Goal: Information Seeking & Learning: Learn about a topic

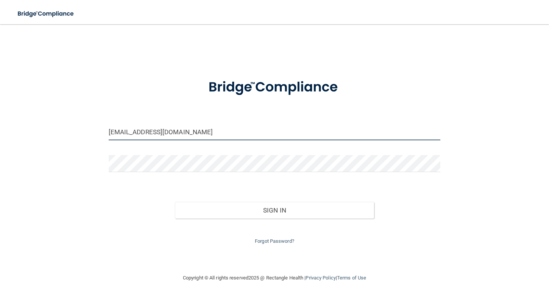
click at [175, 133] on input "[EMAIL_ADDRESS][DOMAIN_NAME]" at bounding box center [275, 131] width 332 height 17
type input "[EMAIL_ADDRESS][DOMAIN_NAME]"
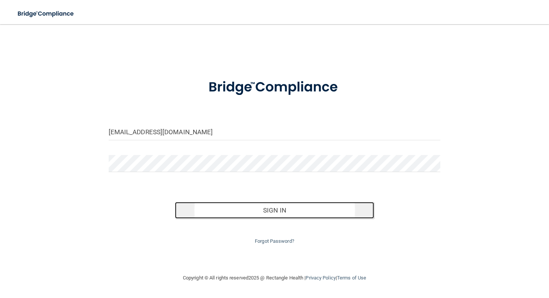
click at [294, 210] on button "Sign In" at bounding box center [274, 210] width 199 height 17
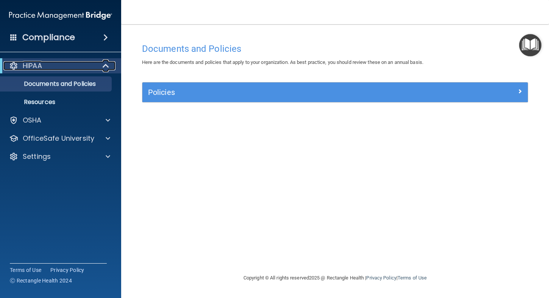
click at [41, 67] on p "HIPAA" at bounding box center [32, 65] width 19 height 9
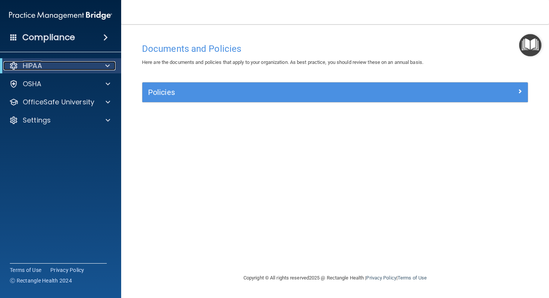
click at [41, 66] on p "HIPAA" at bounding box center [32, 65] width 19 height 9
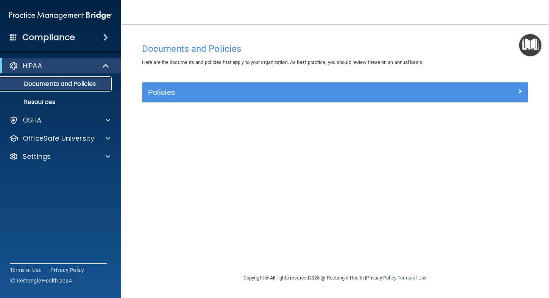
click at [58, 83] on p "Documents and Policies" at bounding box center [56, 84] width 103 height 8
click at [49, 103] on p "Resources" at bounding box center [56, 102] width 103 height 8
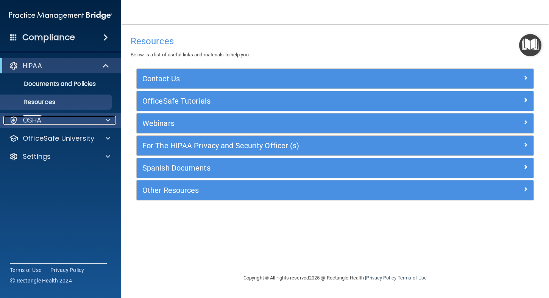
click at [104, 119] on div at bounding box center [106, 120] width 19 height 9
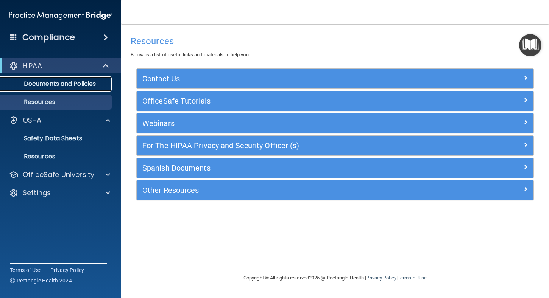
click at [88, 86] on p "Documents and Policies" at bounding box center [56, 84] width 103 height 8
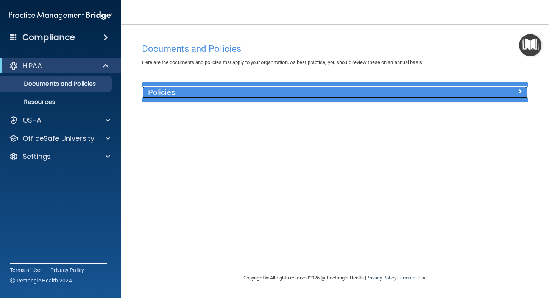
click at [519, 92] on span at bounding box center [520, 91] width 5 height 9
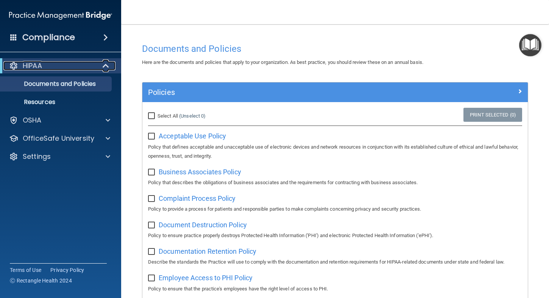
click at [58, 64] on div "HIPAA" at bounding box center [50, 65] width 94 height 9
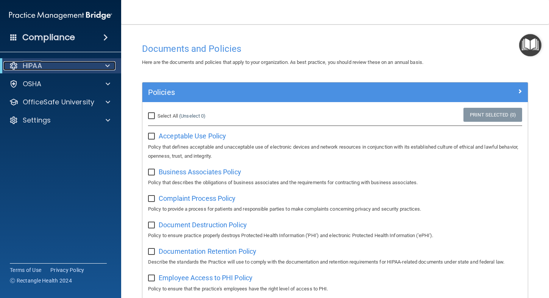
click at [58, 64] on div "HIPAA" at bounding box center [50, 65] width 94 height 9
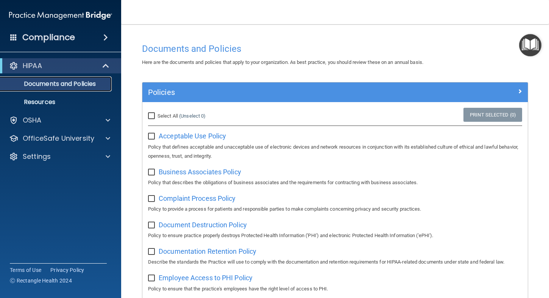
click at [75, 82] on p "Documents and Policies" at bounding box center [56, 84] width 103 height 8
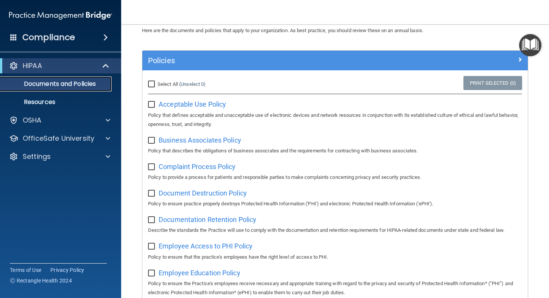
scroll to position [114, 0]
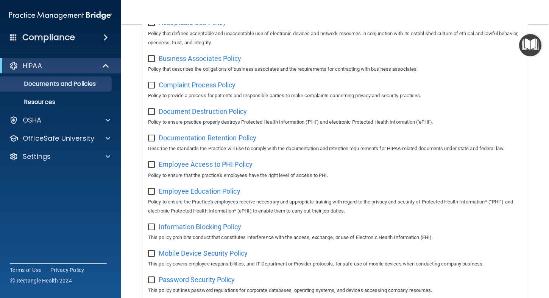
click at [54, 70] on div "HIPAA" at bounding box center [60, 65] width 121 height 15
click at [54, 86] on p "Documents and Policies" at bounding box center [56, 84] width 103 height 8
click at [50, 98] on p "Resources" at bounding box center [56, 102] width 103 height 8
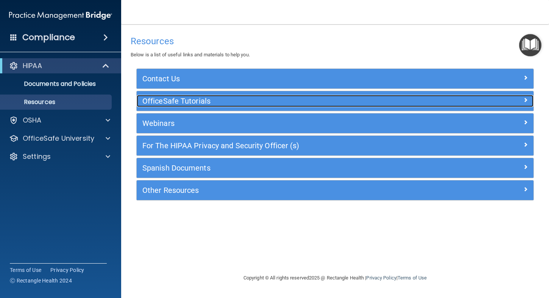
click at [200, 101] on h5 "OfficeSafe Tutorials" at bounding box center [285, 101] width 286 height 8
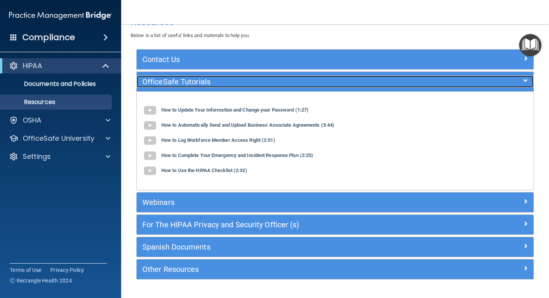
scroll to position [40, 0]
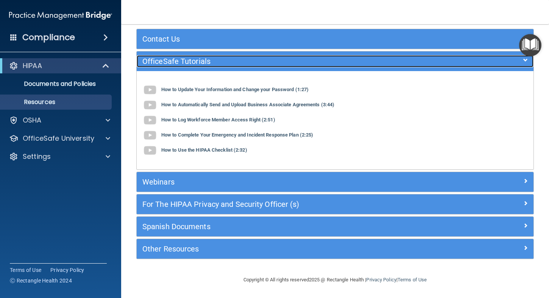
click at [523, 60] on span at bounding box center [525, 60] width 5 height 9
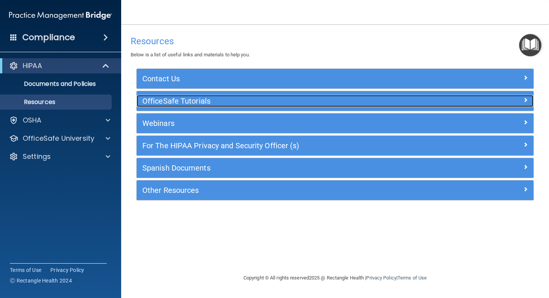
click at [274, 102] on h5 "OfficeSafe Tutorials" at bounding box center [285, 101] width 286 height 8
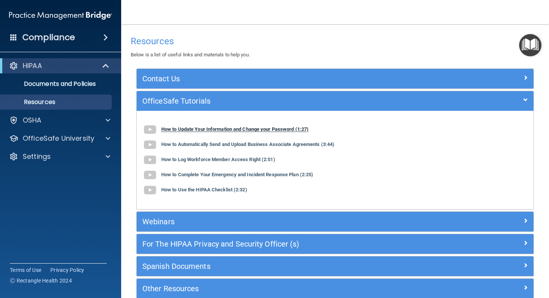
click at [173, 130] on b "How to Update Your Information and Change your Password (1:27)" at bounding box center [234, 130] width 147 height 6
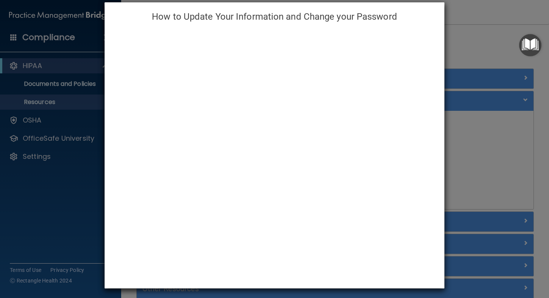
scroll to position [12, 0]
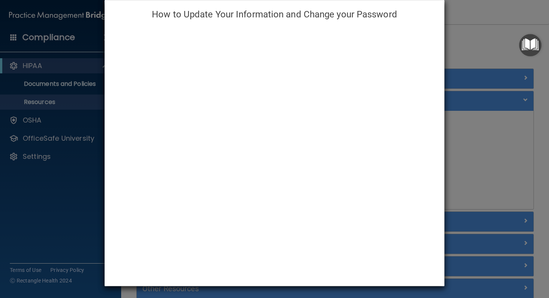
click at [476, 138] on div "How to Update Your Information and Change your Password" at bounding box center [274, 149] width 549 height 298
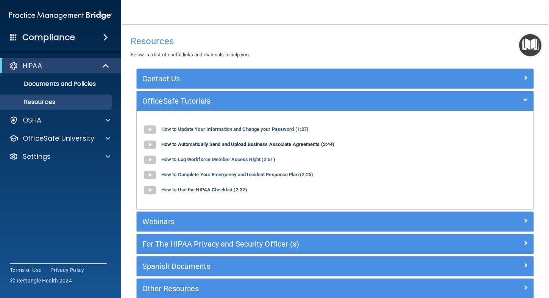
click at [242, 146] on b "How to Automatically Send and Upload Business Associate Agreements (3:44)" at bounding box center [247, 145] width 173 height 6
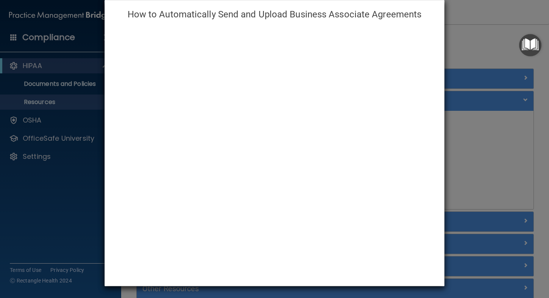
click at [478, 137] on div "How to Automatically Send and Upload Business Associate Agreements" at bounding box center [274, 149] width 549 height 298
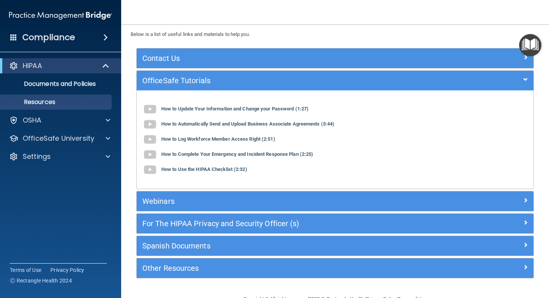
scroll to position [38, 0]
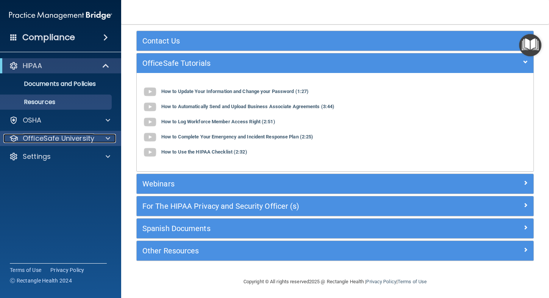
click at [75, 139] on p "OfficeSafe University" at bounding box center [59, 138] width 72 height 9
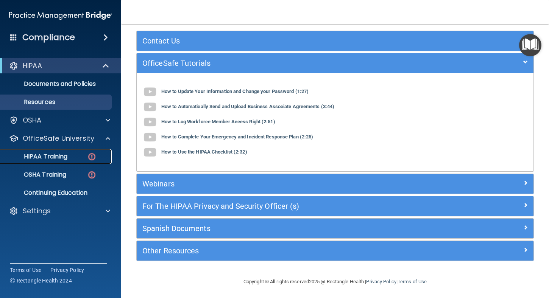
click at [66, 155] on p "HIPAA Training" at bounding box center [36, 157] width 62 height 8
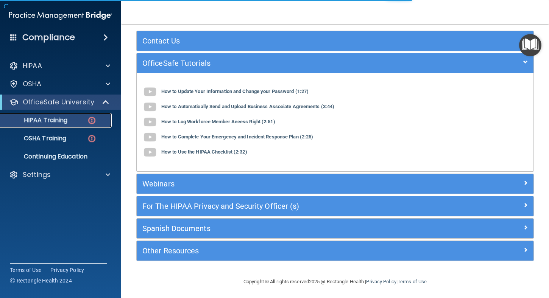
scroll to position [270, 0]
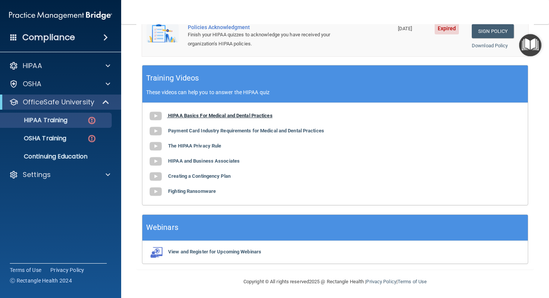
click at [156, 115] on img at bounding box center [155, 116] width 15 height 15
